Goal: Information Seeking & Learning: Learn about a topic

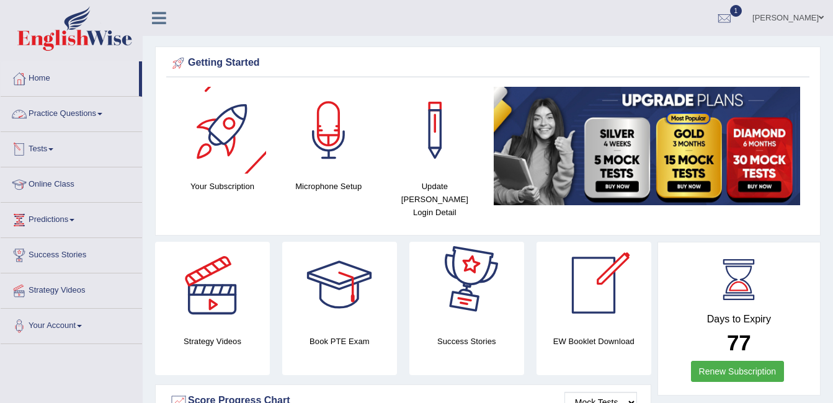
click at [79, 114] on link "Practice Questions" at bounding box center [71, 112] width 141 height 31
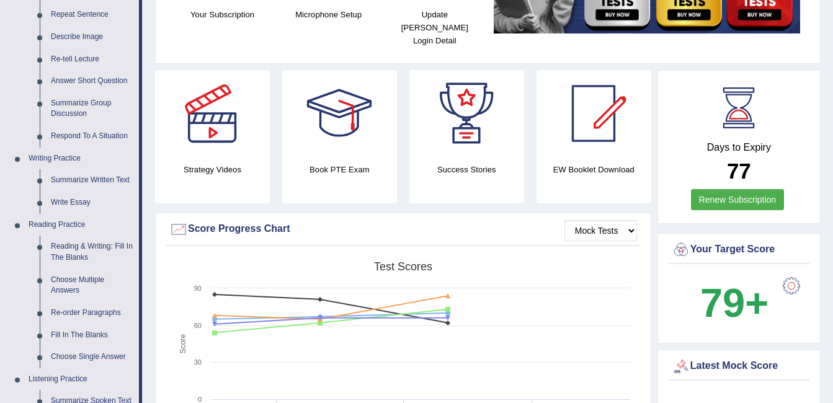
scroll to position [174, 0]
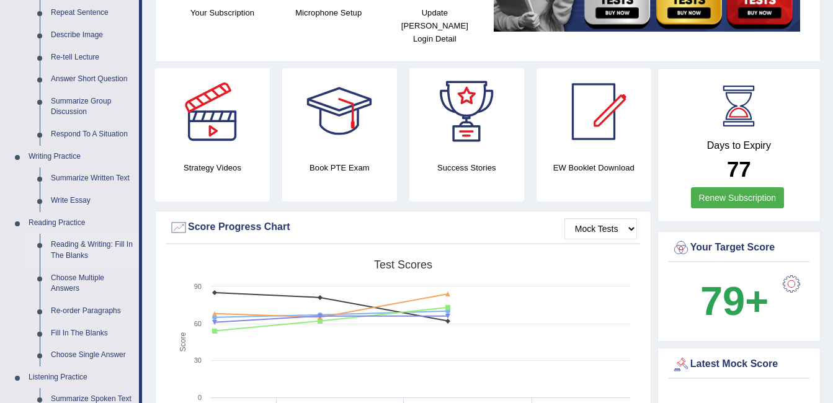
click at [98, 243] on link "Reading & Writing: Fill In The Blanks" at bounding box center [92, 250] width 94 height 33
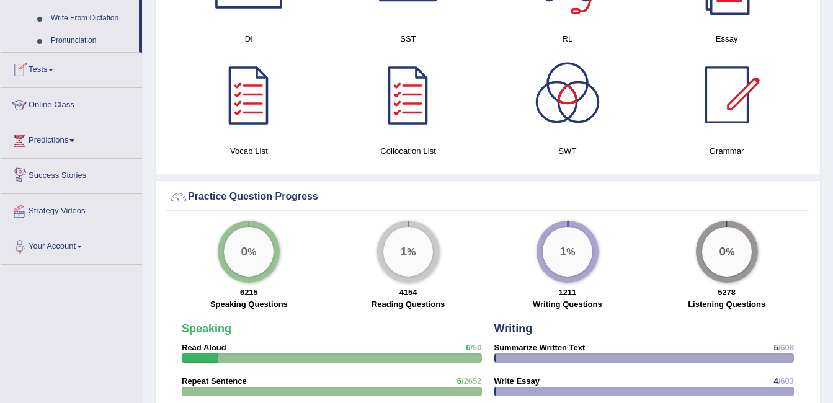
scroll to position [823, 0]
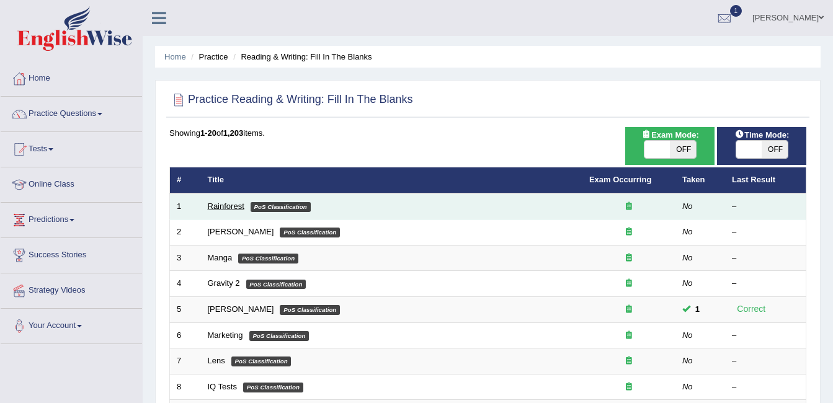
click at [233, 210] on link "Rainforest" at bounding box center [226, 206] width 37 height 9
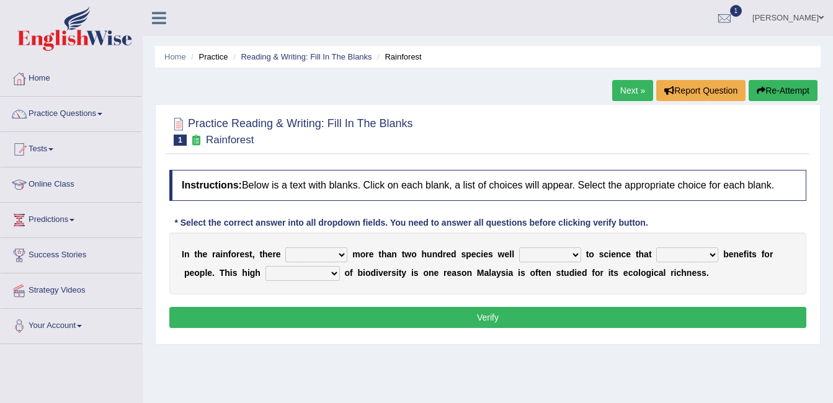
click at [329, 256] on select "have can be has is" at bounding box center [316, 255] width 62 height 15
select select "can be"
click at [285, 248] on select "have can be has is" at bounding box center [316, 255] width 62 height 15
click at [550, 251] on select "knowing known knew know" at bounding box center [550, 255] width 62 height 15
select select "known"
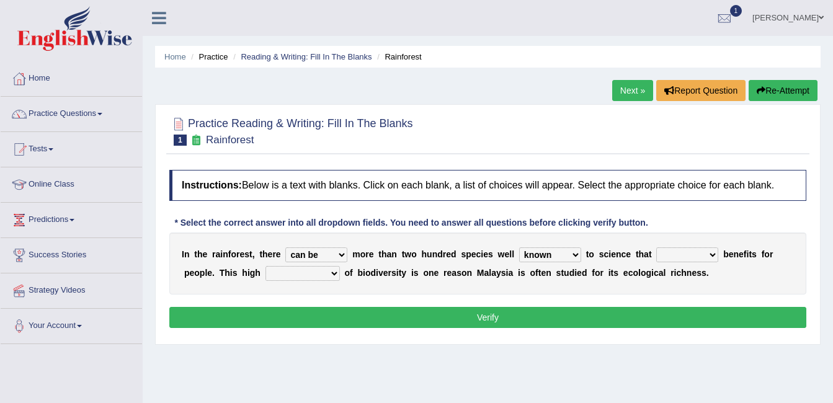
click at [519, 248] on select "knowing known knew know" at bounding box center [550, 255] width 62 height 15
click at [684, 253] on select "contain contained containing contains" at bounding box center [687, 255] width 62 height 15
select select "contains"
click at [656, 248] on select "contain contained containing contains" at bounding box center [687, 255] width 62 height 15
click at [291, 272] on select "condensation conjunction continuity complexity" at bounding box center [302, 273] width 74 height 15
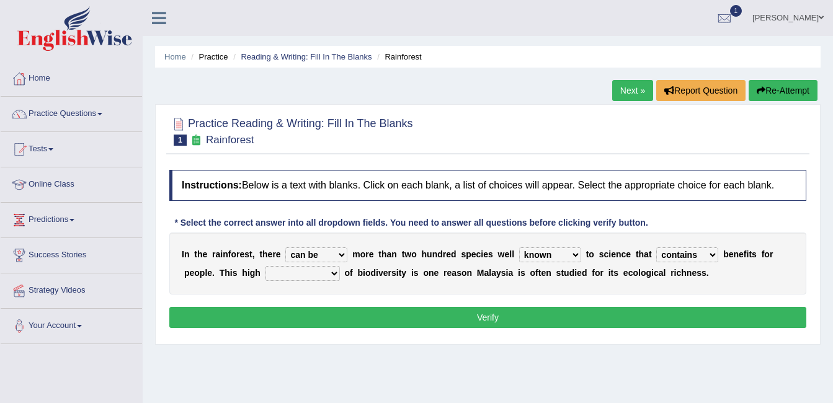
select select "complexity"
click at [265, 266] on select "condensation conjunction continuity complexity" at bounding box center [302, 273] width 74 height 15
click at [687, 249] on select "contain contained containing contains" at bounding box center [687, 255] width 62 height 15
click at [656, 248] on select "contain contained containing contains" at bounding box center [687, 255] width 62 height 15
click at [491, 315] on button "Verify" at bounding box center [487, 317] width 637 height 21
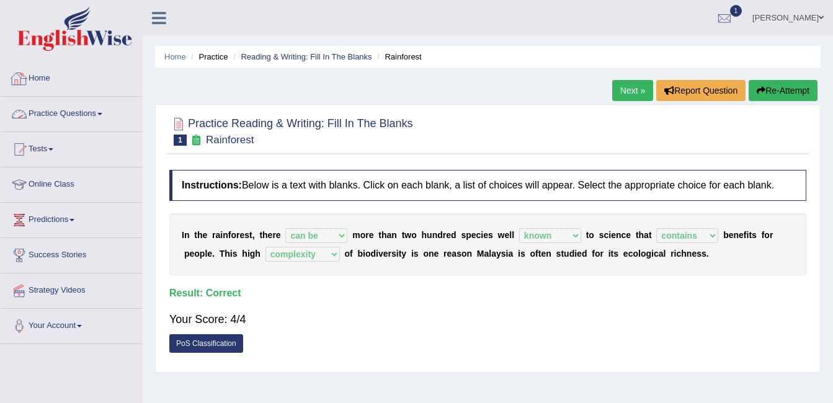
click at [81, 120] on link "Practice Questions" at bounding box center [71, 112] width 141 height 31
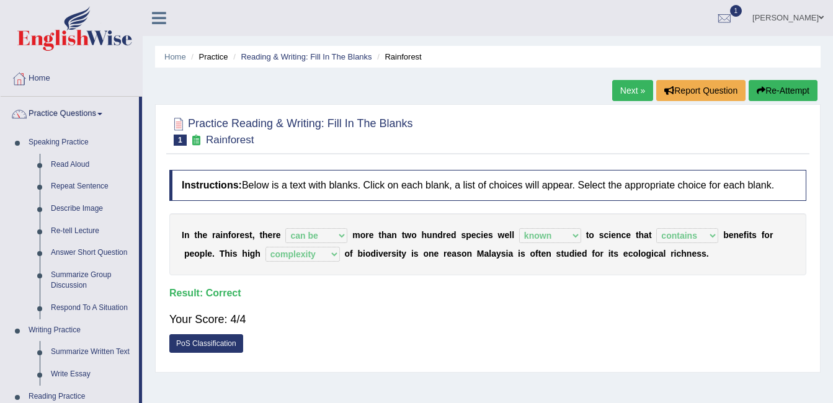
click at [149, 294] on div "Home Practice Reading & Writing: Fill In The Blanks Rainforest Next » Report Qu…" at bounding box center [488, 310] width 690 height 620
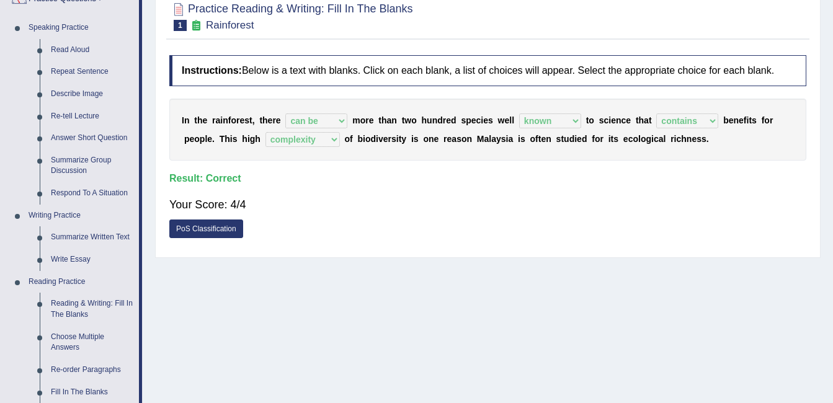
scroll to position [174, 0]
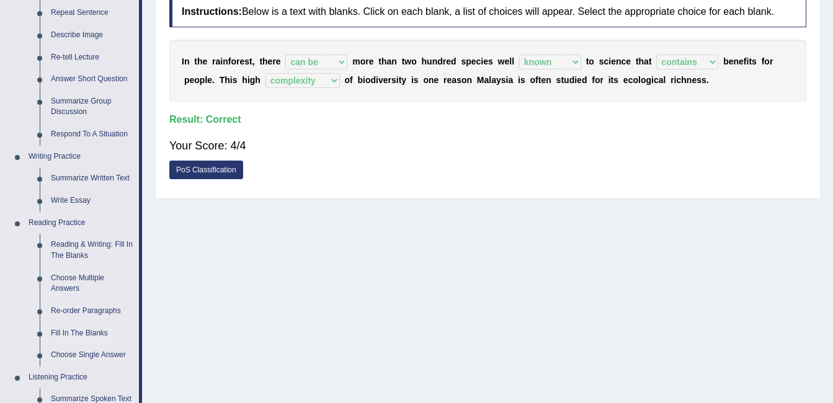
click at [87, 331] on link "Fill In The Blanks" at bounding box center [92, 334] width 94 height 22
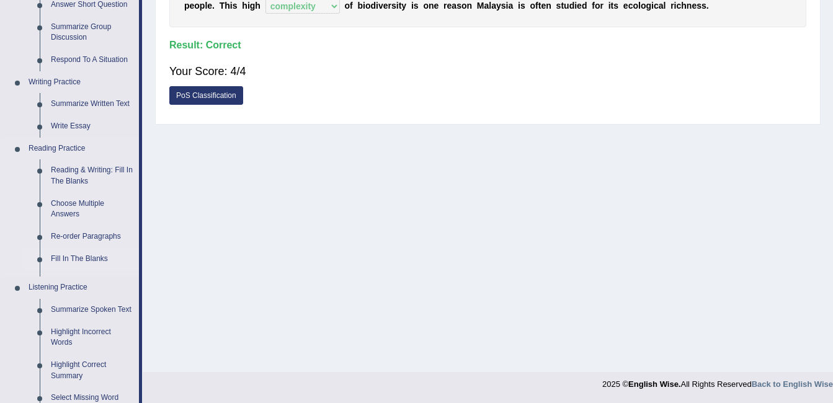
scroll to position [508, 0]
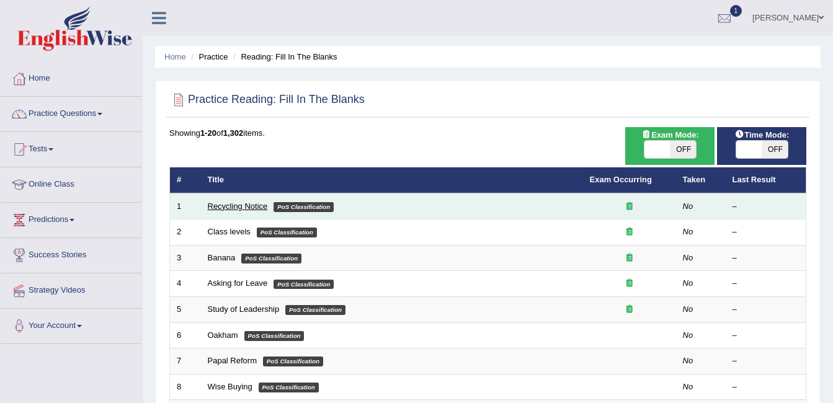
click at [226, 205] on link "Recycling Notice" at bounding box center [238, 206] width 60 height 9
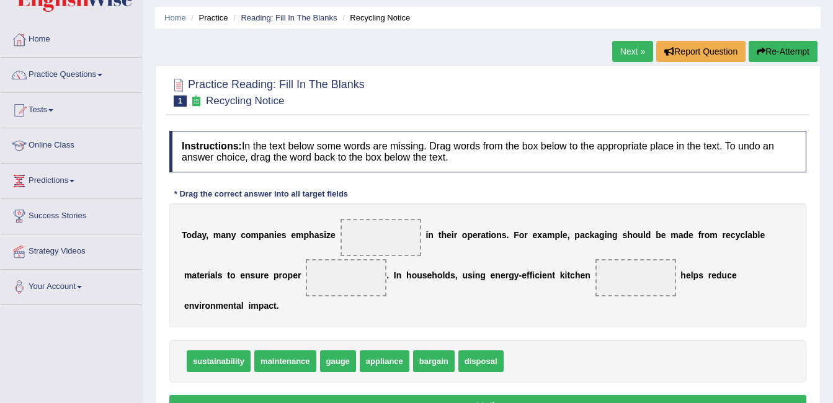
scroll to position [40, 0]
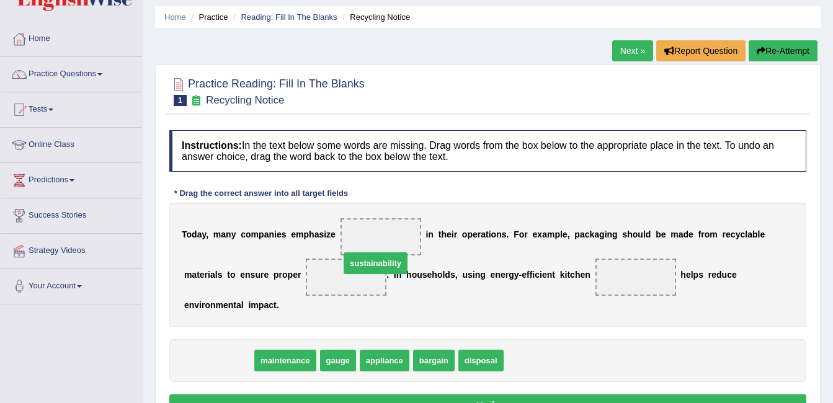
drag, startPoint x: 207, startPoint y: 348, endPoint x: 365, endPoint y: 249, distance: 187.3
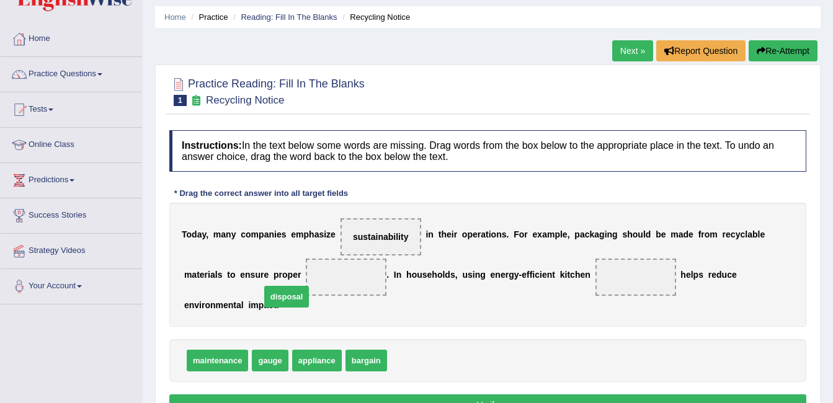
drag, startPoint x: 406, startPoint y: 342, endPoint x: 282, endPoint y: 278, distance: 139.5
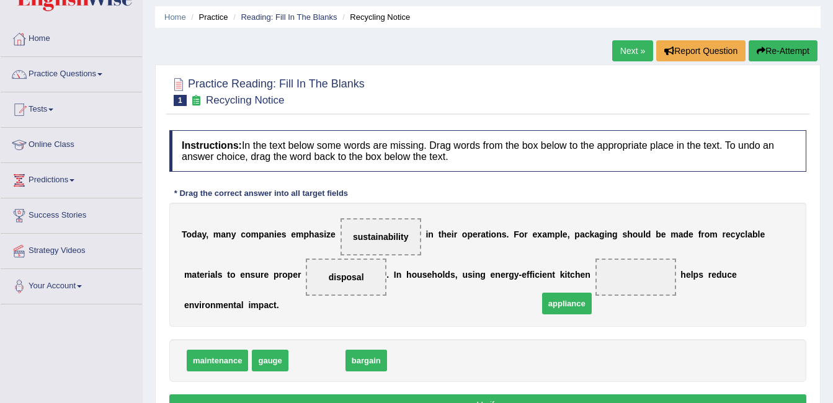
drag, startPoint x: 321, startPoint y: 337, endPoint x: 556, endPoint y: 281, distance: 242.4
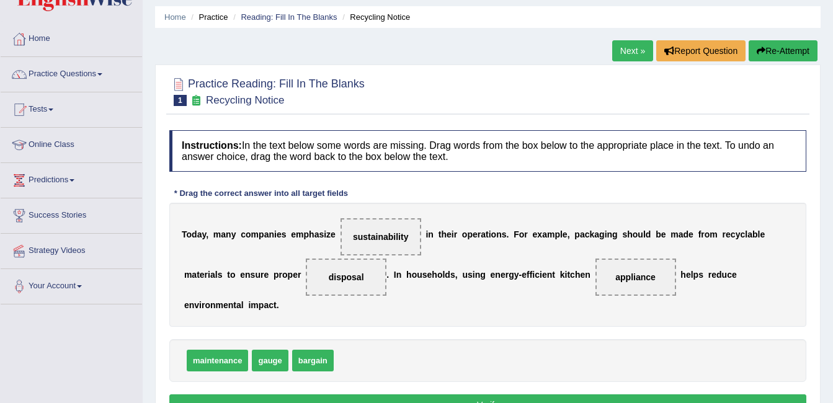
click at [471, 395] on button "Verify" at bounding box center [487, 405] width 637 height 21
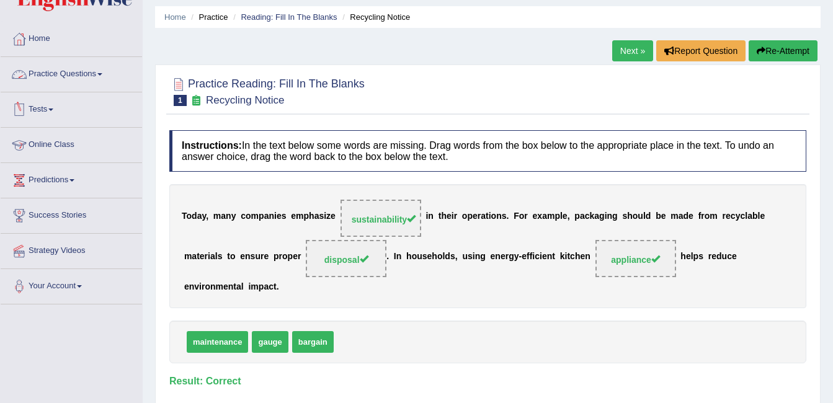
click at [59, 86] on link "Practice Questions" at bounding box center [71, 72] width 141 height 31
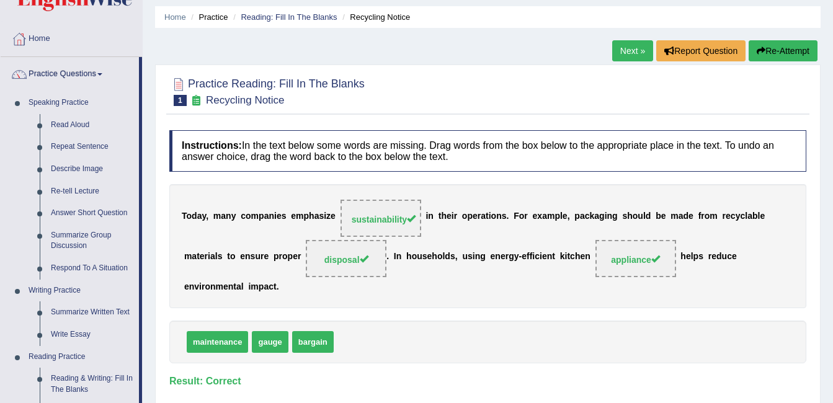
click at [151, 263] on div "Home Practice Reading: Fill In The Blanks Recycling Notice Next » Report Questi…" at bounding box center [488, 270] width 690 height 620
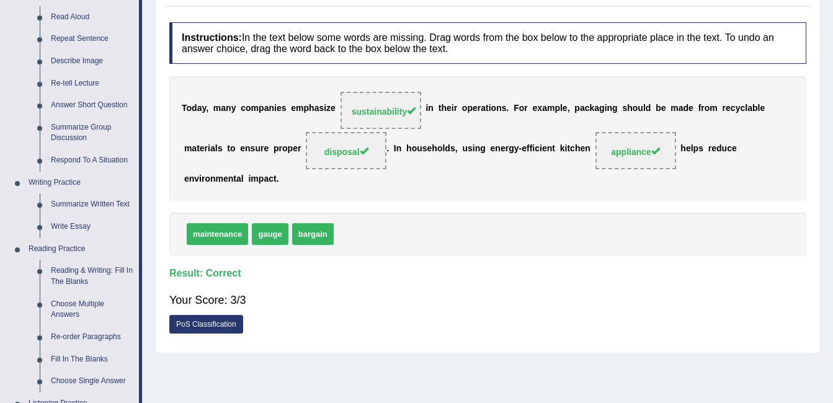
scroll to position [213, 0]
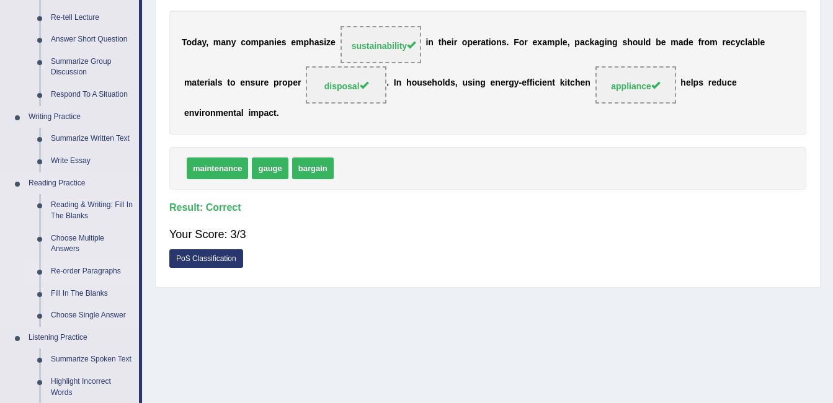
click at [74, 269] on link "Re-order Paragraphs" at bounding box center [92, 272] width 94 height 22
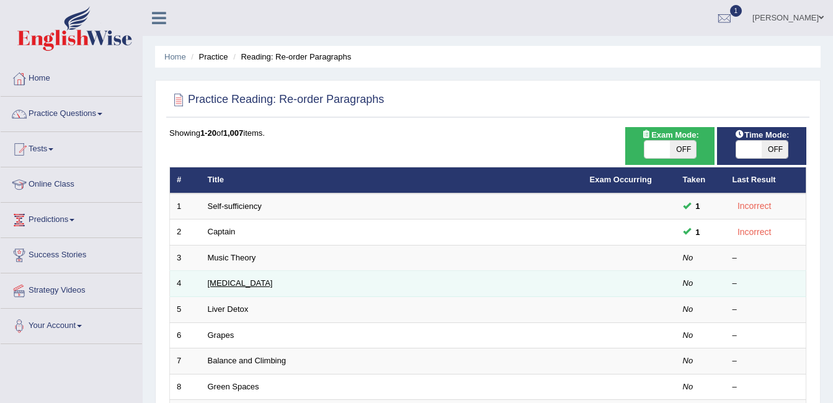
click at [226, 283] on link "[MEDICAL_DATA]" at bounding box center [240, 283] width 65 height 9
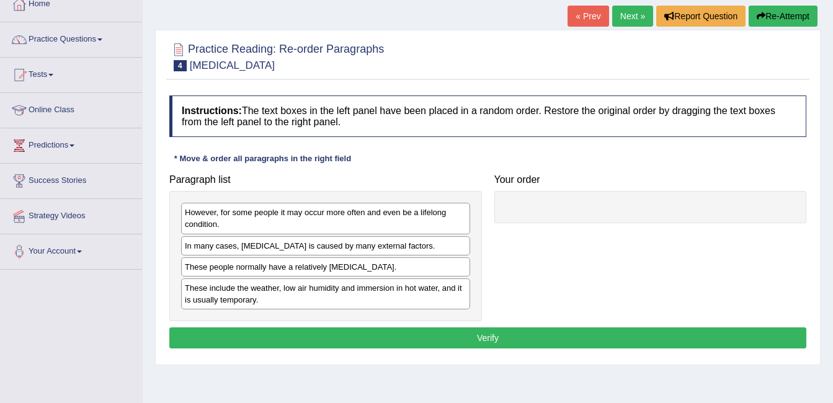
scroll to position [99, 0]
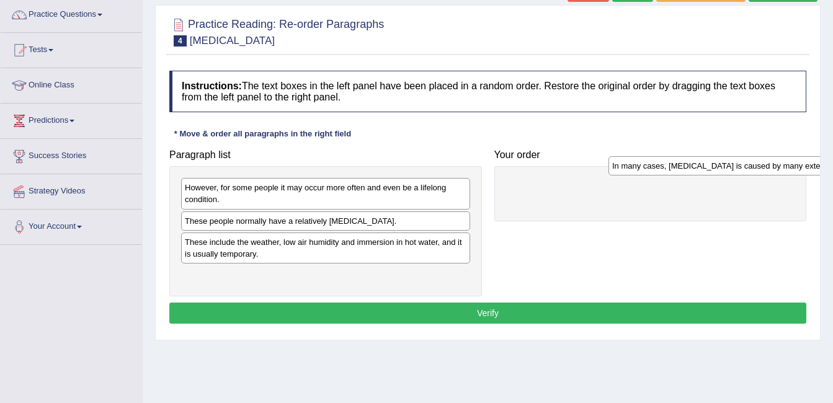
drag, startPoint x: 214, startPoint y: 218, endPoint x: 641, endPoint y: 163, distance: 430.9
click at [641, 163] on div "In many cases, [MEDICAL_DATA] is caused by many external factors." at bounding box center [753, 165] width 289 height 19
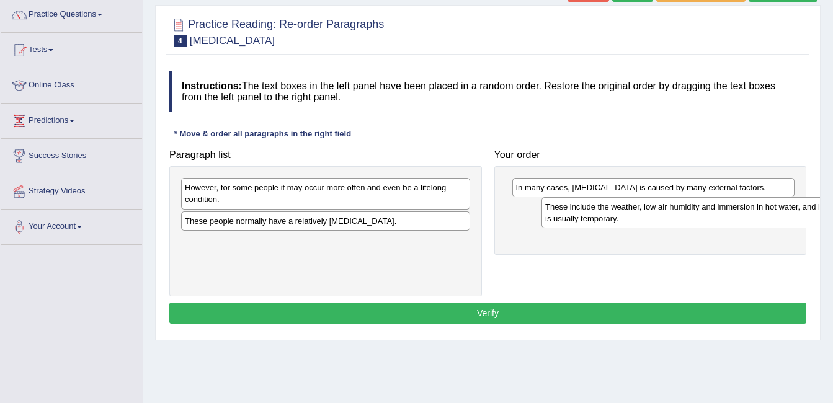
drag, startPoint x: 219, startPoint y: 254, endPoint x: 569, endPoint y: 215, distance: 352.0
click at [573, 216] on div "These include the weather, low air humidity and immersion in hot water, and it …" at bounding box center [686, 212] width 289 height 31
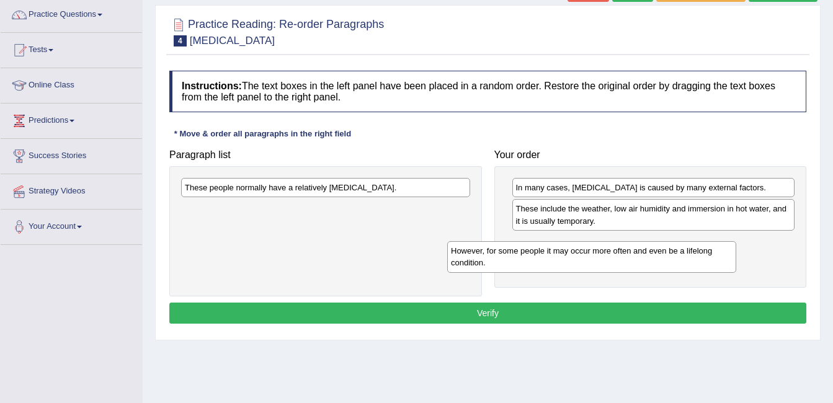
drag, startPoint x: 374, startPoint y: 203, endPoint x: 643, endPoint y: 261, distance: 274.7
click at [646, 265] on div "However, for some people it may occur more often and even be a lifelong conditi…" at bounding box center [591, 256] width 289 height 31
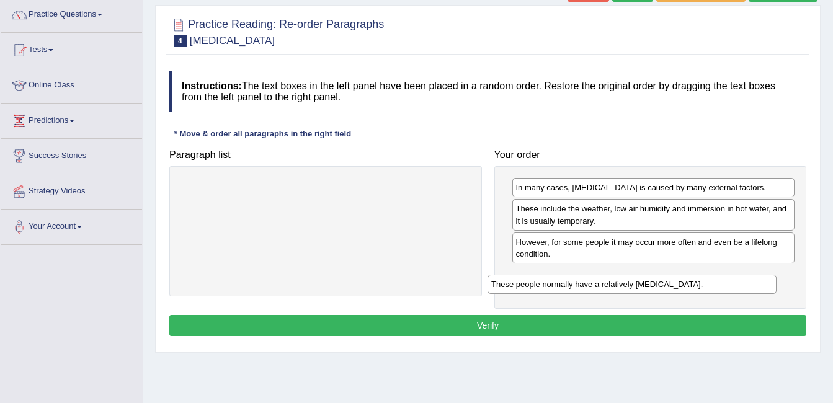
drag, startPoint x: 327, startPoint y: 188, endPoint x: 640, endPoint y: 285, distance: 327.9
click at [640, 285] on div "These people normally have a relatively [MEDICAL_DATA]." at bounding box center [632, 284] width 289 height 19
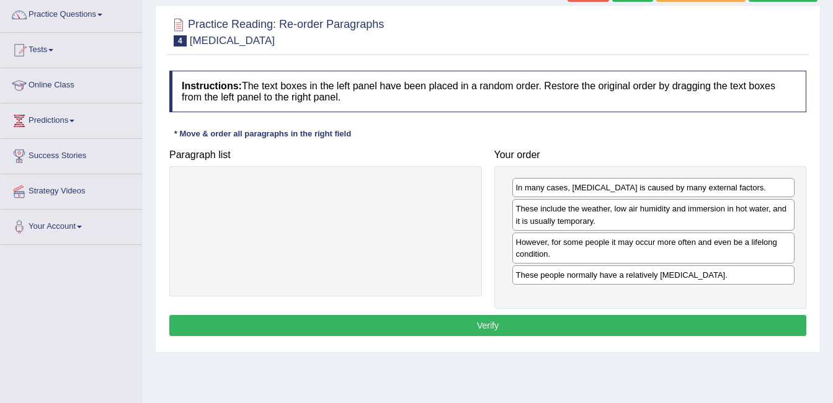
click at [497, 326] on button "Verify" at bounding box center [487, 325] width 637 height 21
